Goal: Communication & Community: Answer question/provide support

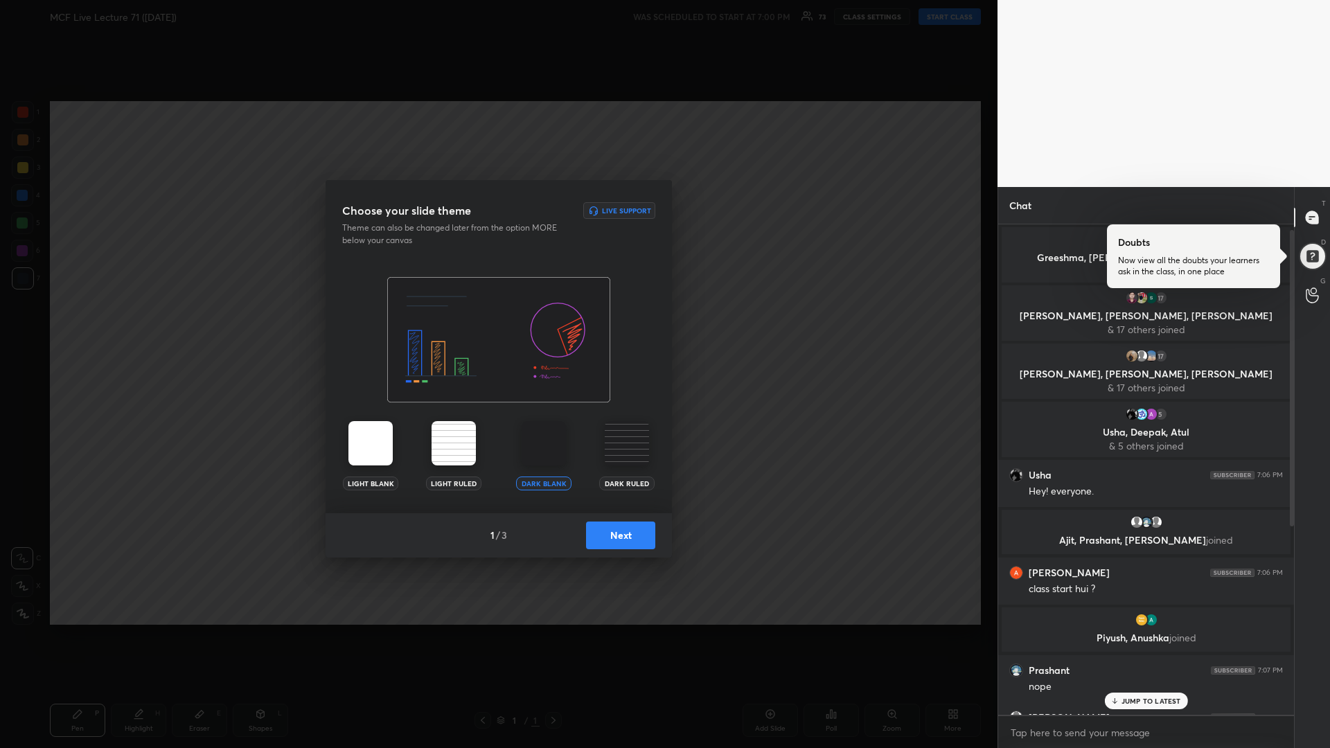
click at [638, 534] on button "Next" at bounding box center [620, 536] width 69 height 28
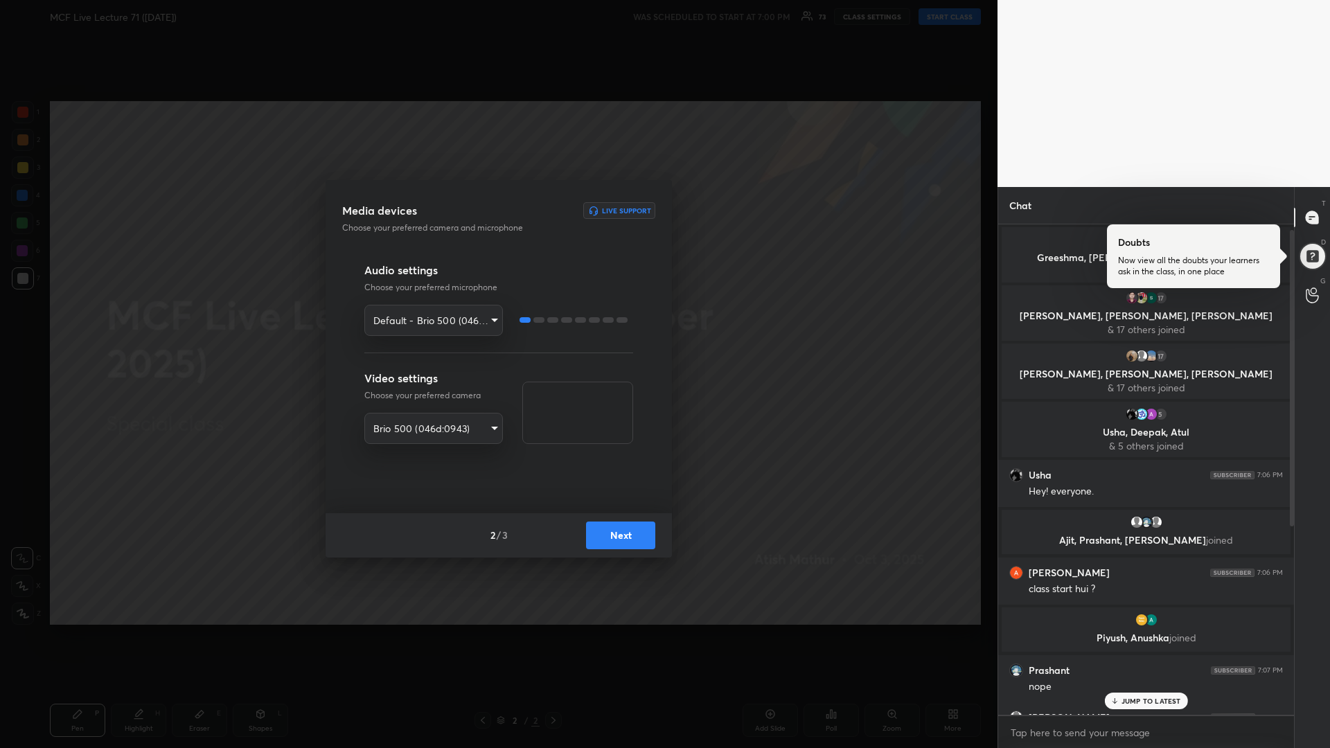
click at [638, 534] on button "Next" at bounding box center [620, 536] width 69 height 28
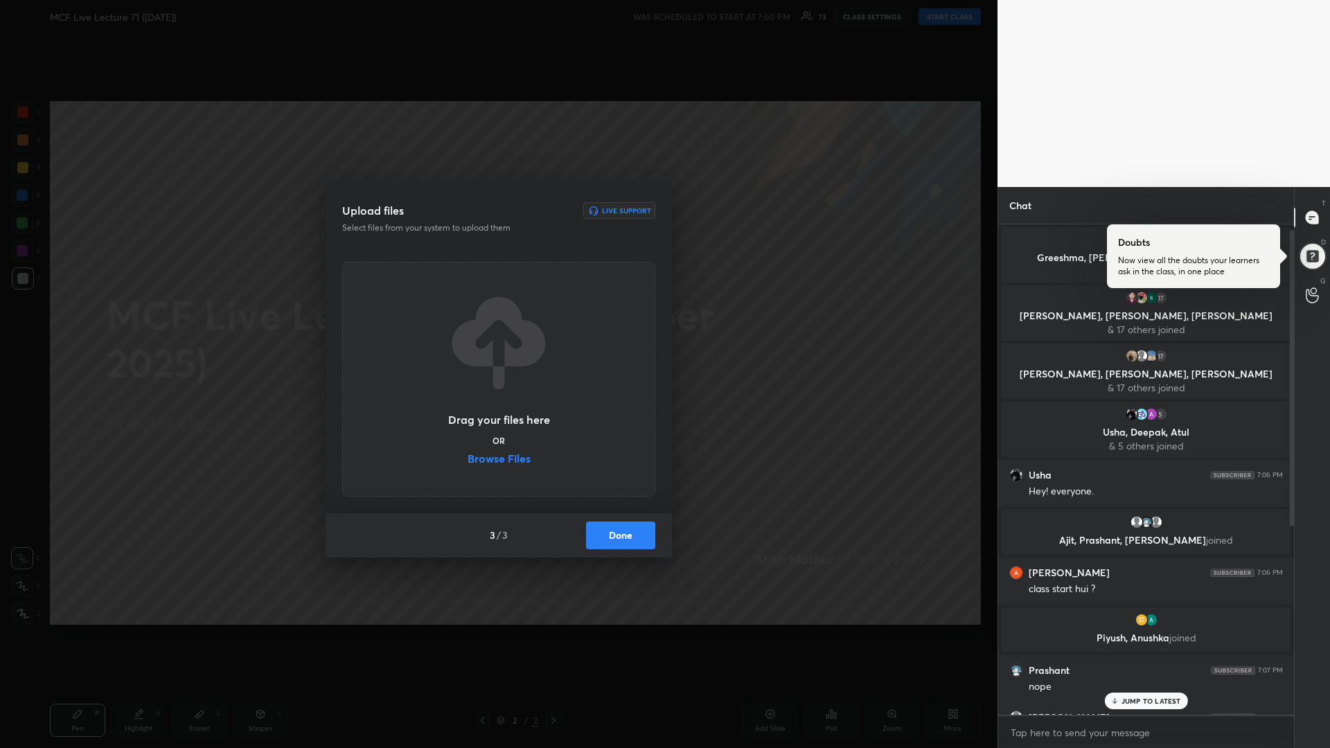
click at [638, 534] on button "Done" at bounding box center [620, 536] width 69 height 28
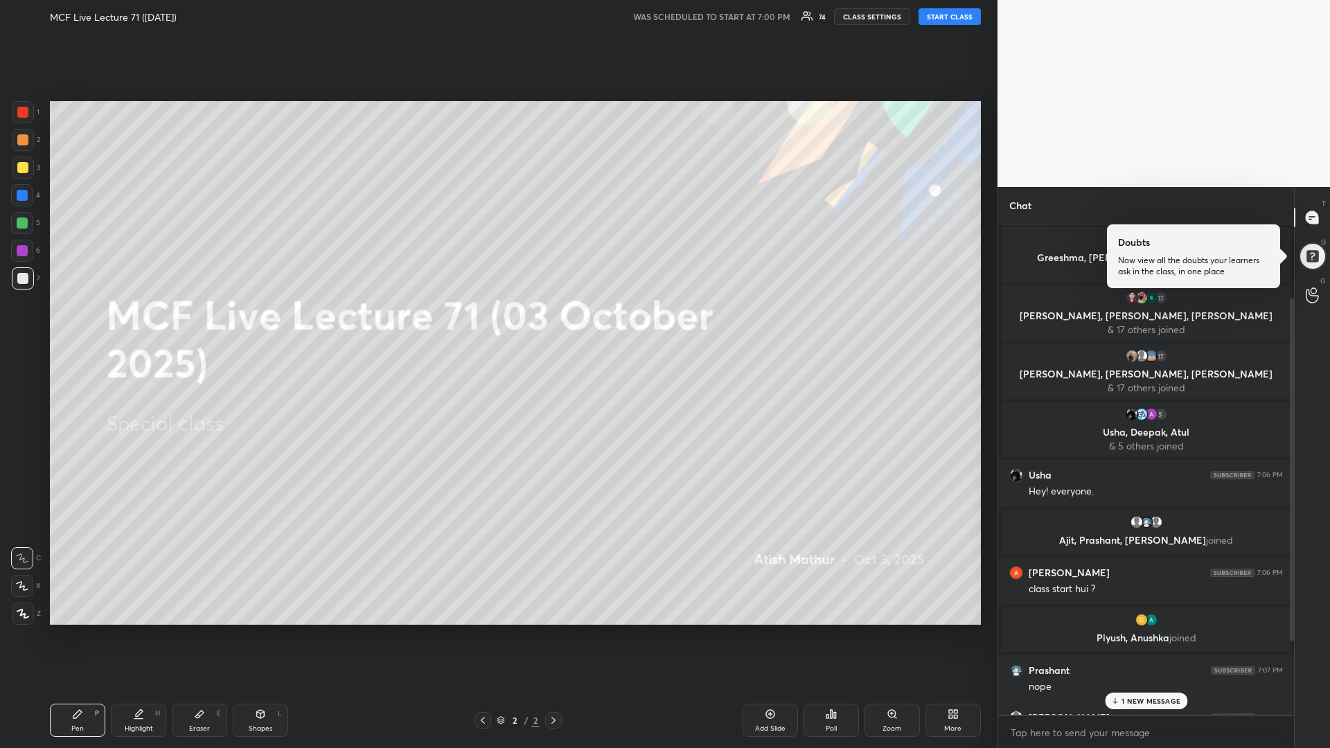
scroll to position [369, 0]
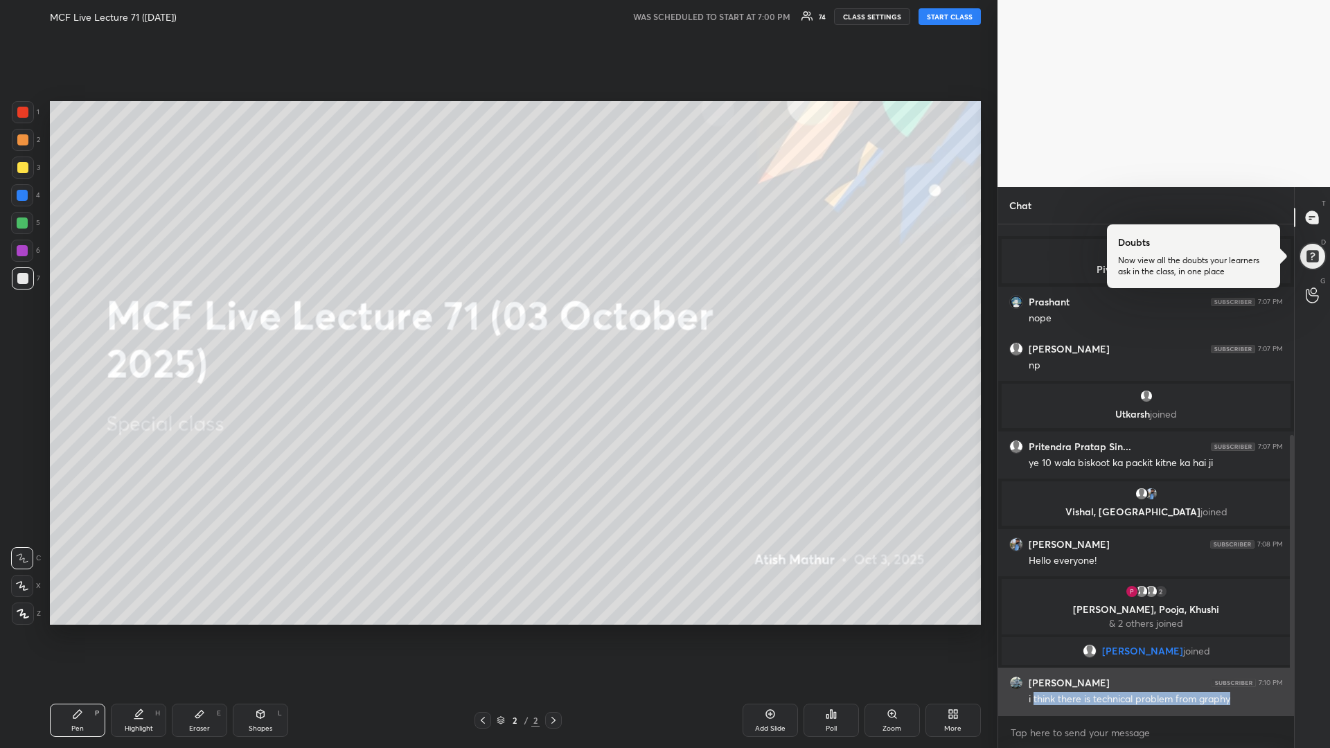
drag, startPoint x: 1033, startPoint y: 698, endPoint x: 1209, endPoint y: 706, distance: 176.2
click at [1209, 706] on div "i think there is technical problem from graphy" at bounding box center [1156, 700] width 254 height 14
click at [1204, 704] on div "i think there is technical problem from graphy" at bounding box center [1156, 700] width 254 height 14
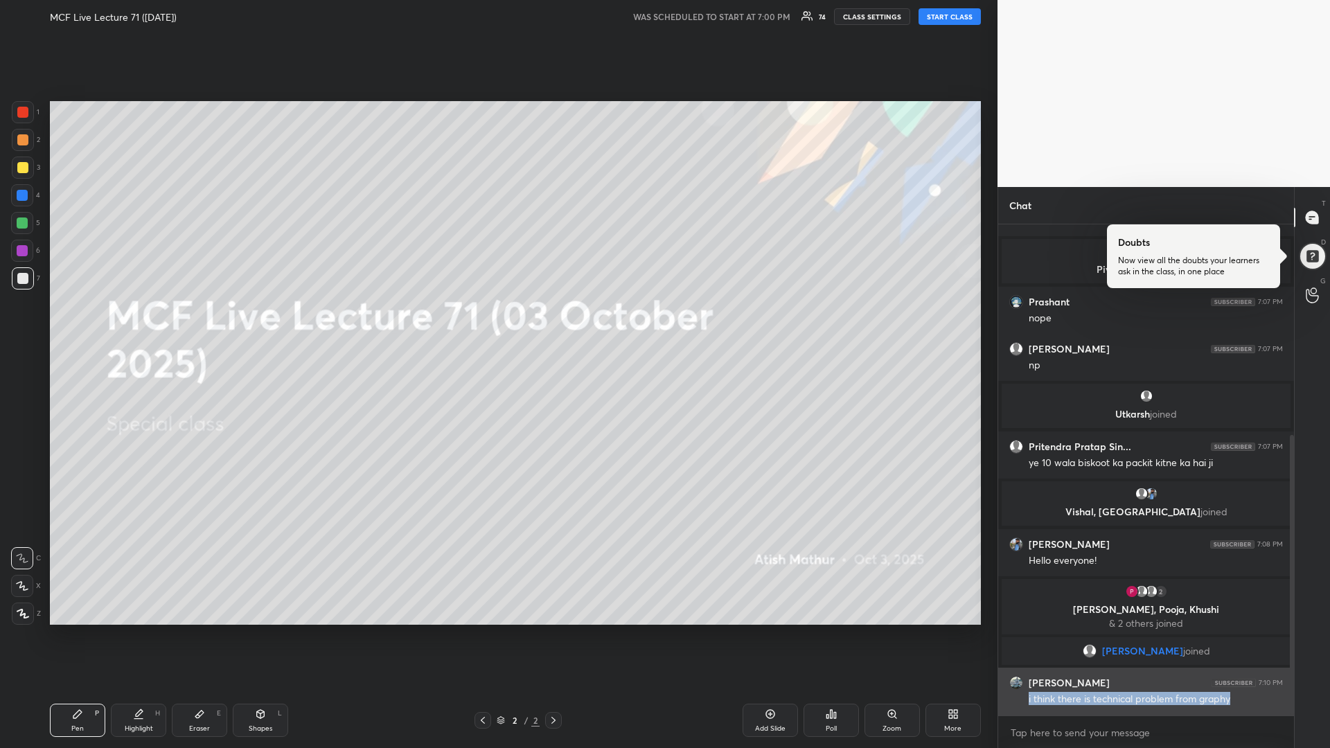
click at [1204, 704] on div "i think there is technical problem from graphy" at bounding box center [1156, 700] width 254 height 14
click at [1189, 700] on div "i think there is technical problem from graphy" at bounding box center [1156, 700] width 254 height 14
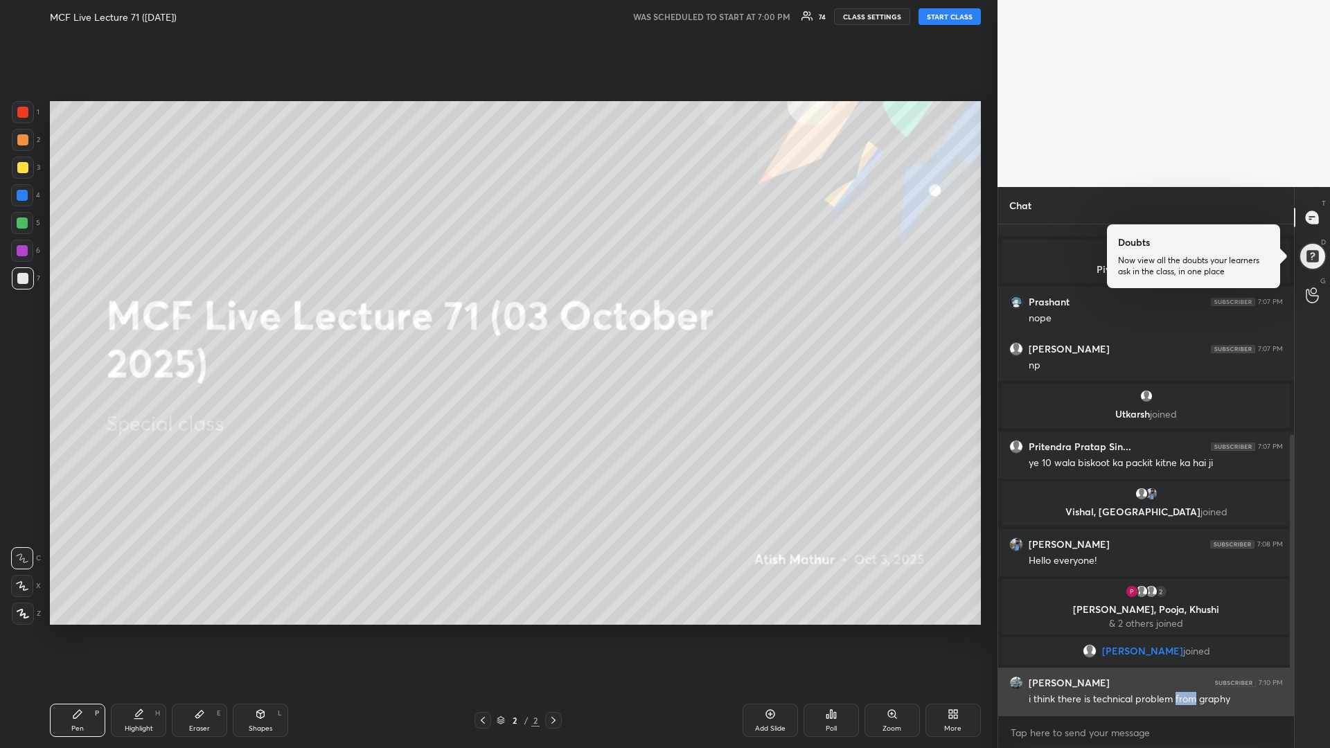
click at [1189, 700] on div "i think there is technical problem from graphy" at bounding box center [1156, 700] width 254 height 14
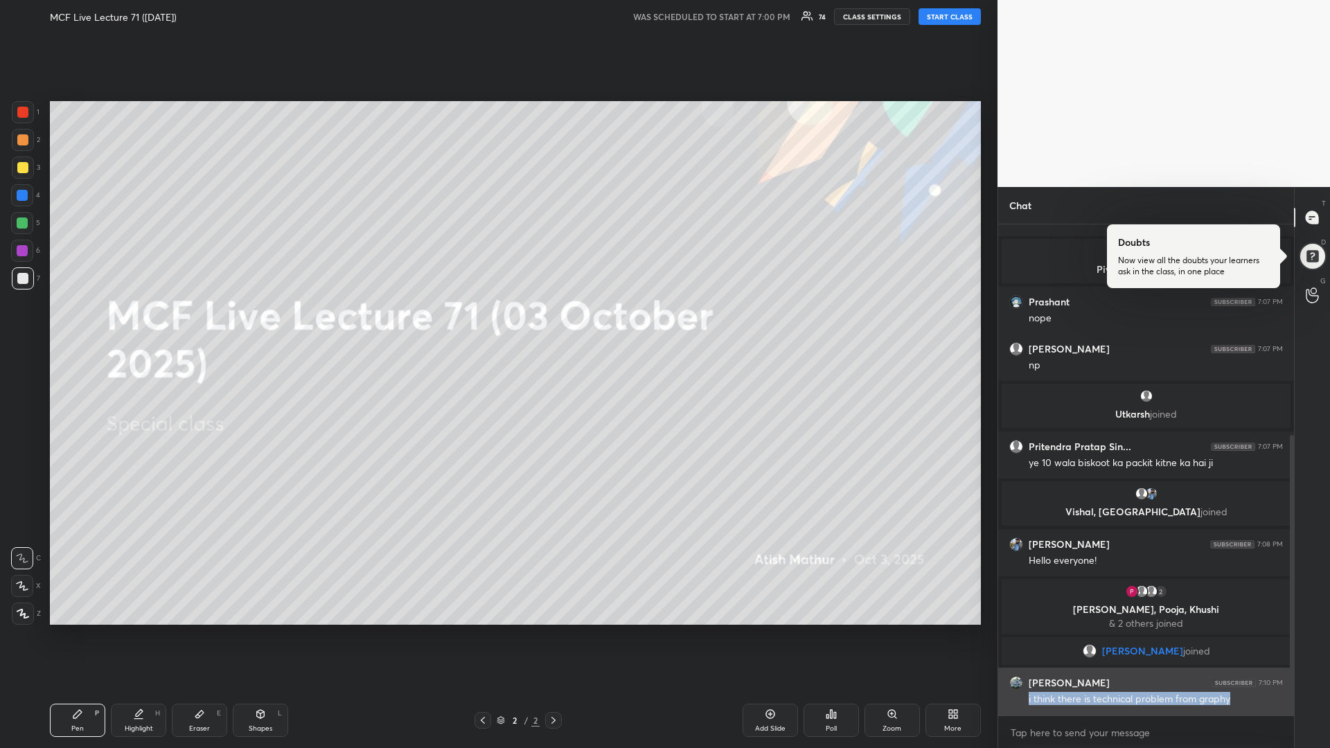
click at [1189, 700] on div "i think there is technical problem from graphy" at bounding box center [1156, 700] width 254 height 14
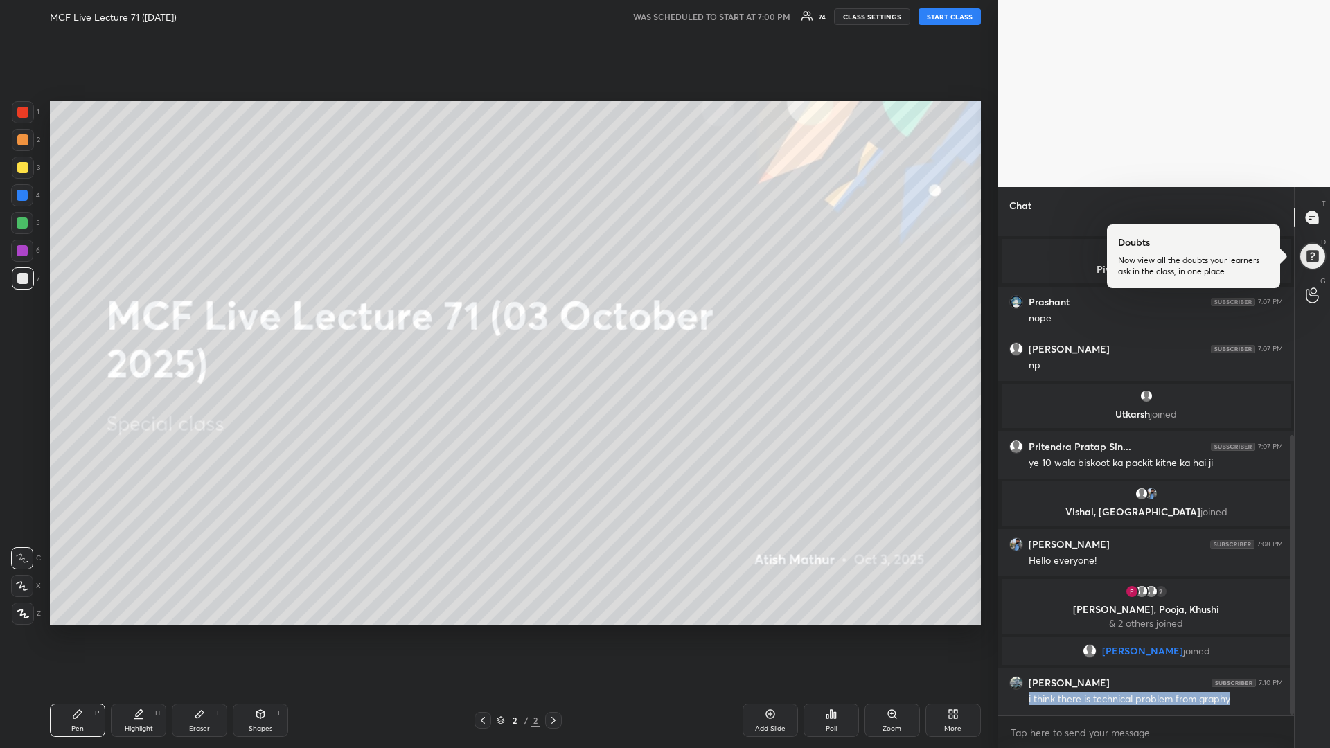
click at [949, 20] on button "START CLASS" at bounding box center [950, 16] width 62 height 17
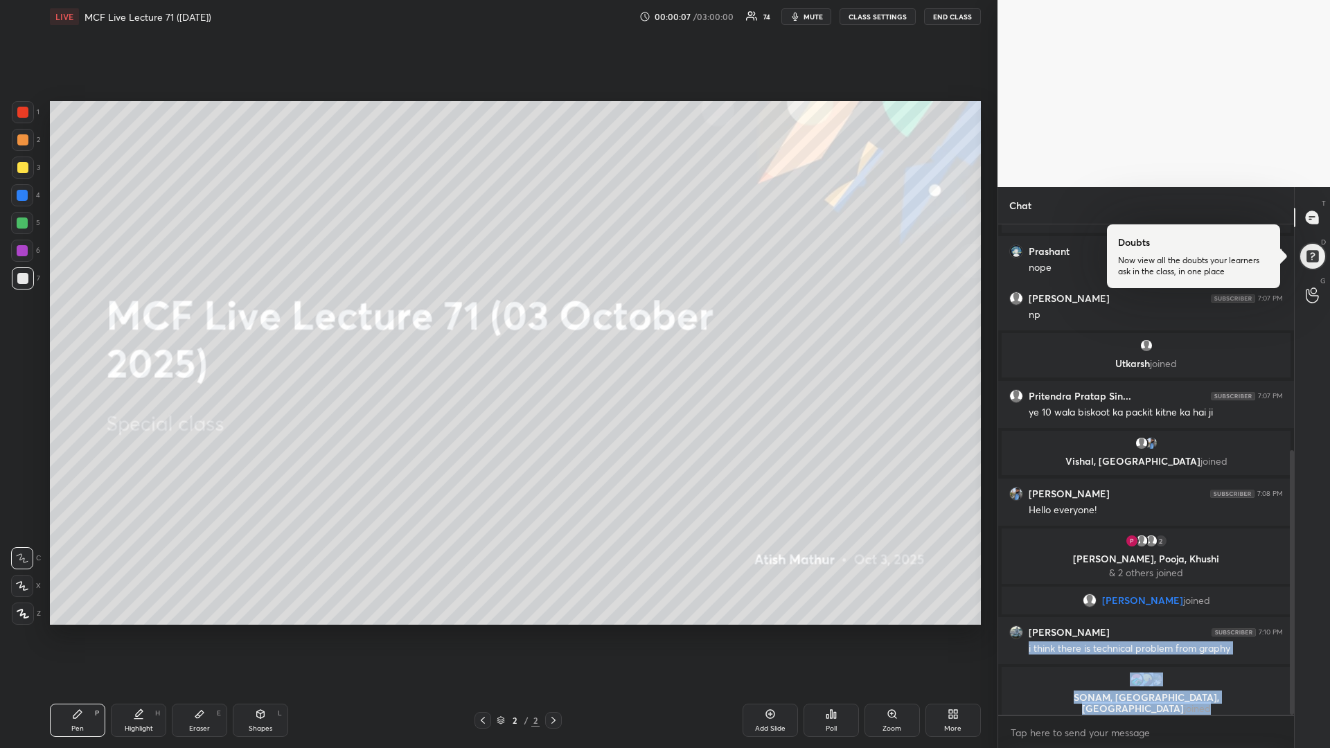
click at [1076, 669] on div "SONAM, [GEOGRAPHIC_DATA], [PERSON_NAME] joined" at bounding box center [1146, 694] width 289 height 55
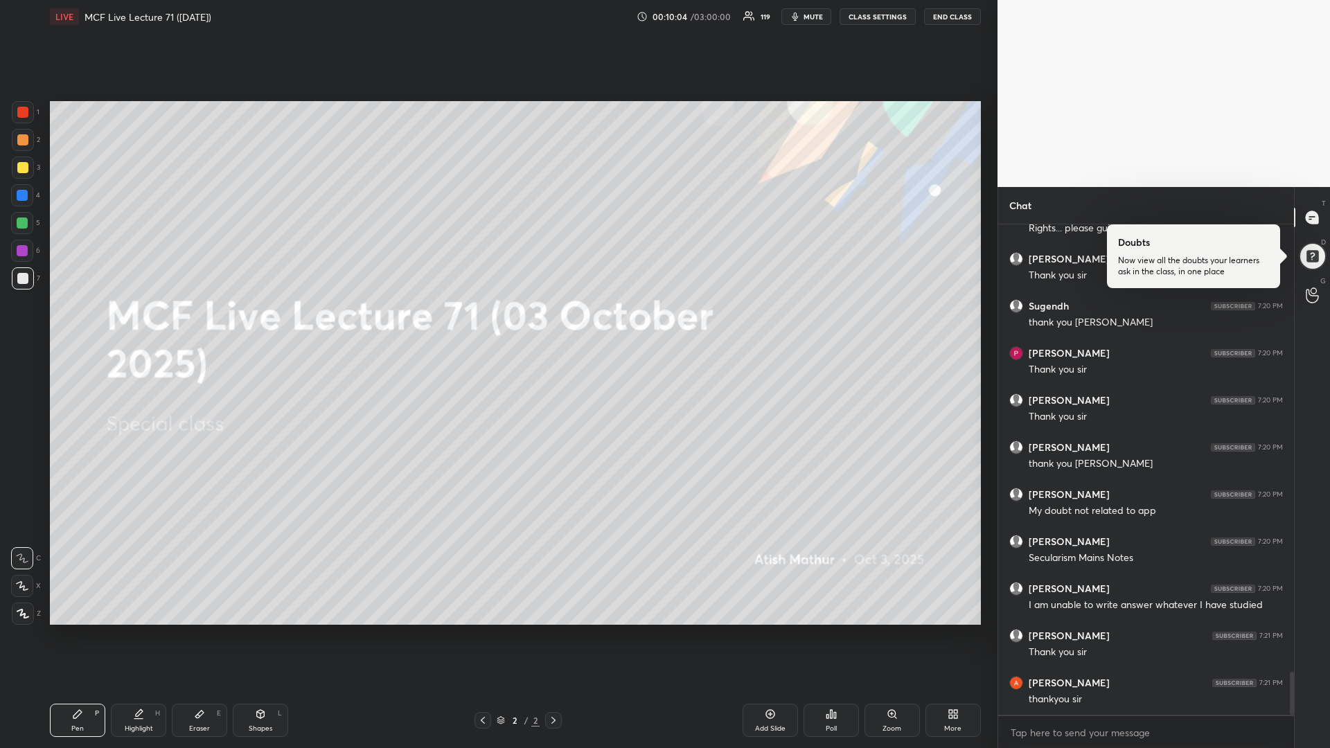
scroll to position [5151, 0]
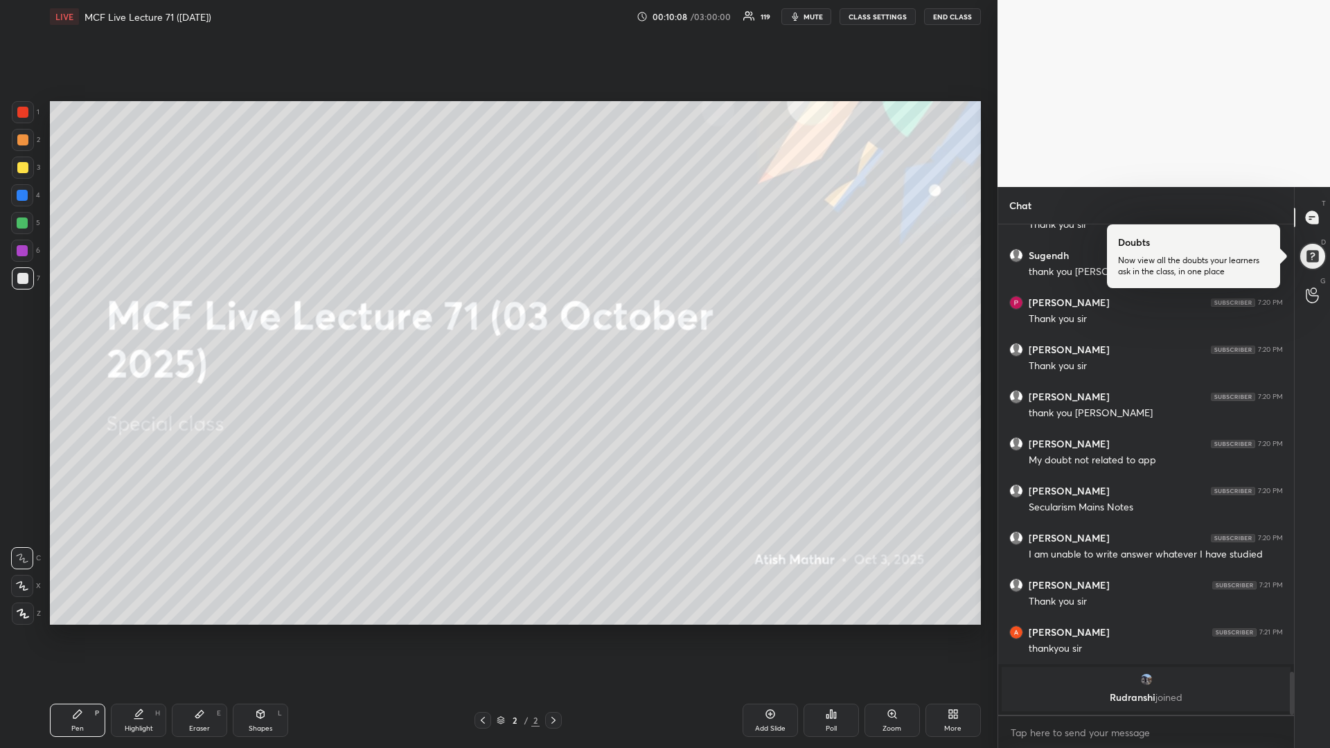
drag, startPoint x: 949, startPoint y: 15, endPoint x: 949, endPoint y: 671, distance: 656.9
click at [949, 15] on button "END CLASS" at bounding box center [952, 16] width 57 height 17
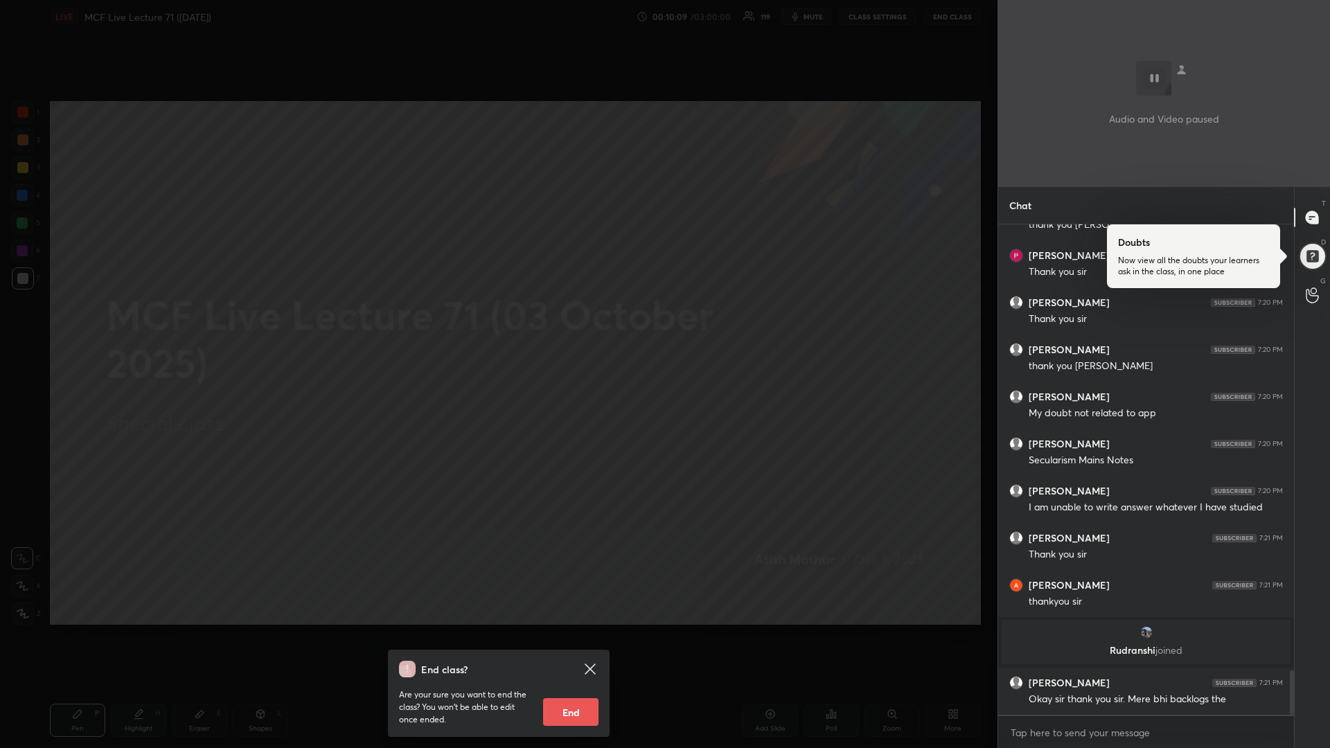
click at [576, 710] on button "End" at bounding box center [570, 712] width 55 height 28
type textarea "x"
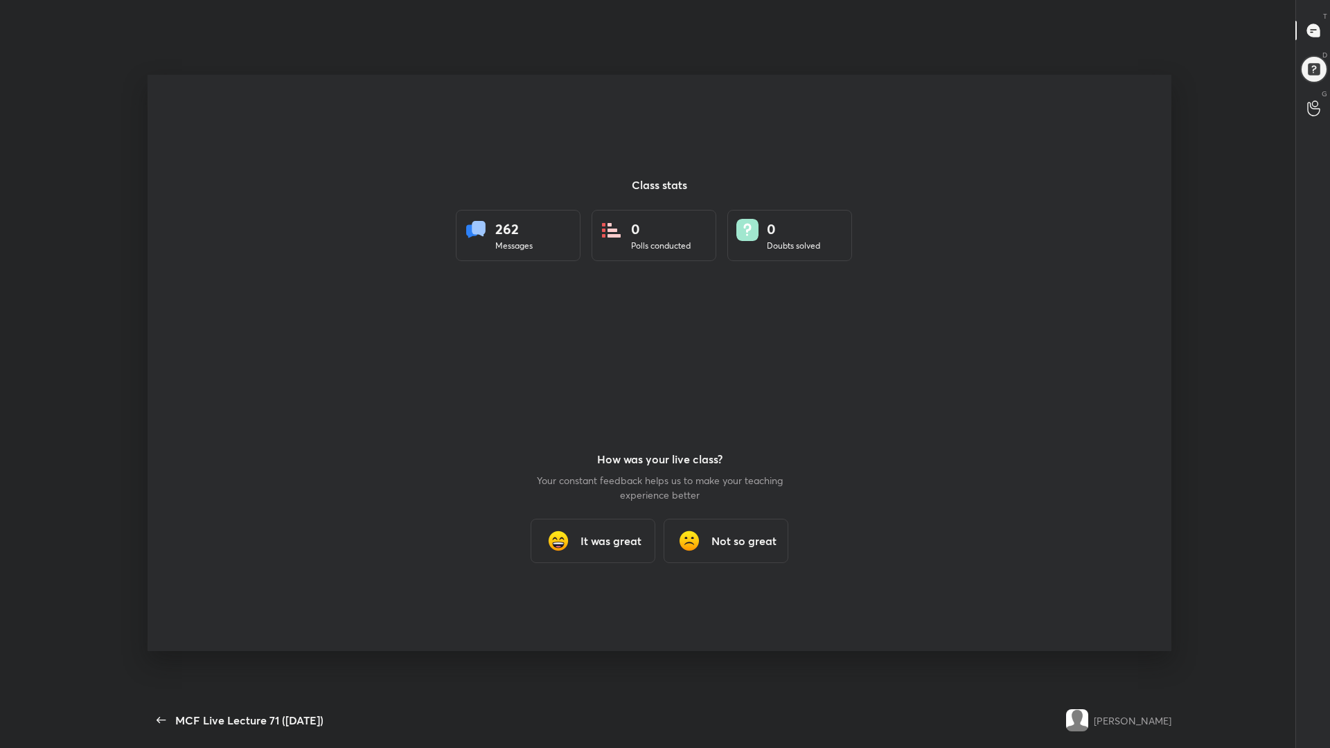
scroll to position [660, 1133]
